Goal: Task Accomplishment & Management: Complete application form

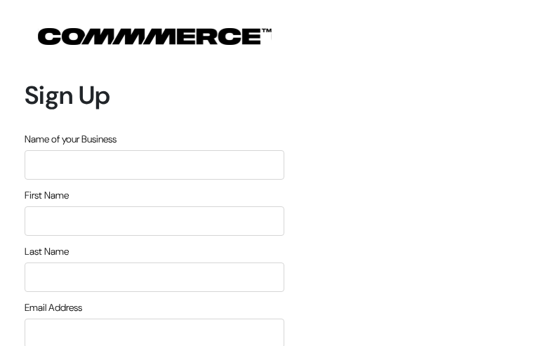
type input "phDkpnsxBeoDoOsq"
type input "TDCzDZzYxbAk"
type input "lhgpDqtQ"
type input "[EMAIL_ADDRESS][DOMAIN_NAME]"
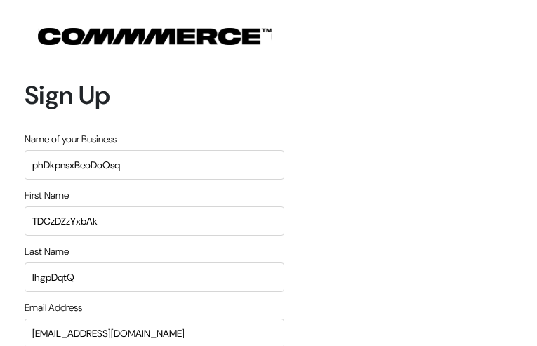
type input "8325477026"
type input "fMguMewNnXpojtDH"
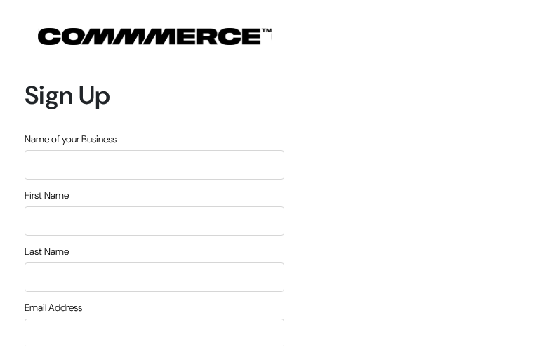
type input "gmilpgyKRrRVXl"
type input "rWUpFUiPPjugWC"
type input "jGbxymSB"
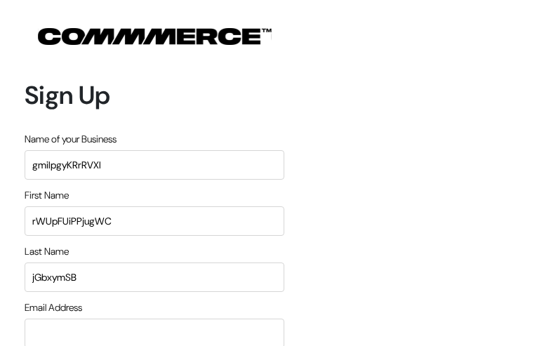
type input "[EMAIL_ADDRESS][DOMAIN_NAME]"
type input "3875941669"
type input "JblXStkb"
